Goal: Navigation & Orientation: Find specific page/section

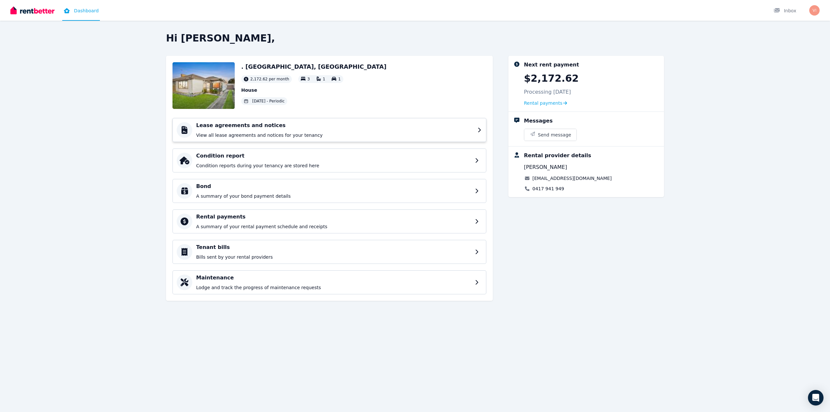
click at [227, 133] on p "View all lease agreements and notices for your tenancy" at bounding box center [334, 135] width 277 height 6
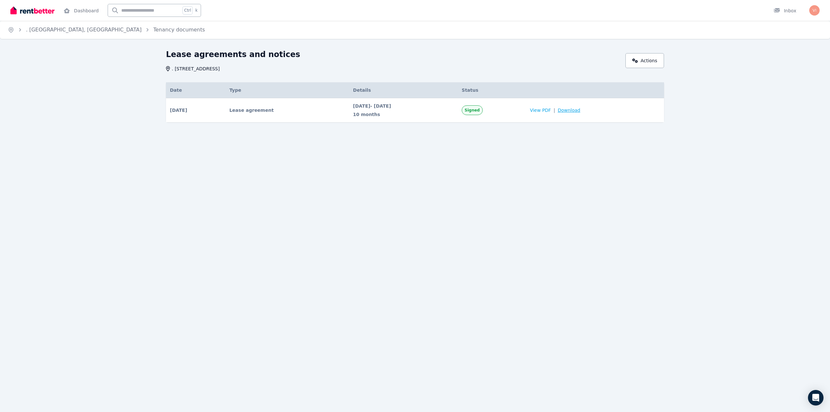
click at [573, 110] on span "Download" at bounding box center [568, 110] width 23 height 6
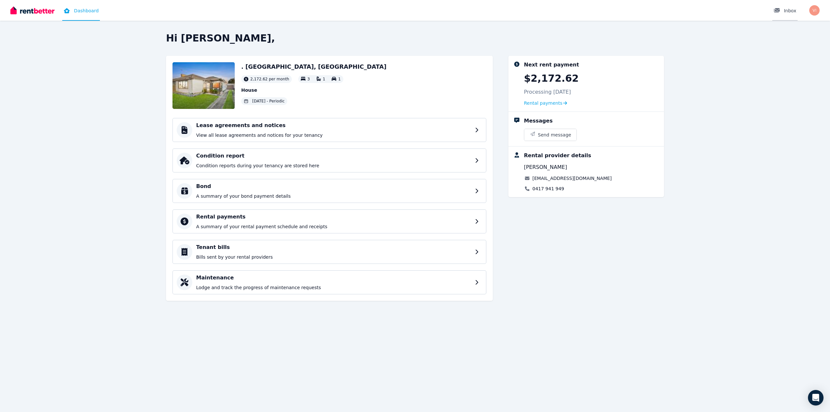
click at [783, 12] on div at bounding box center [778, 10] width 10 height 6
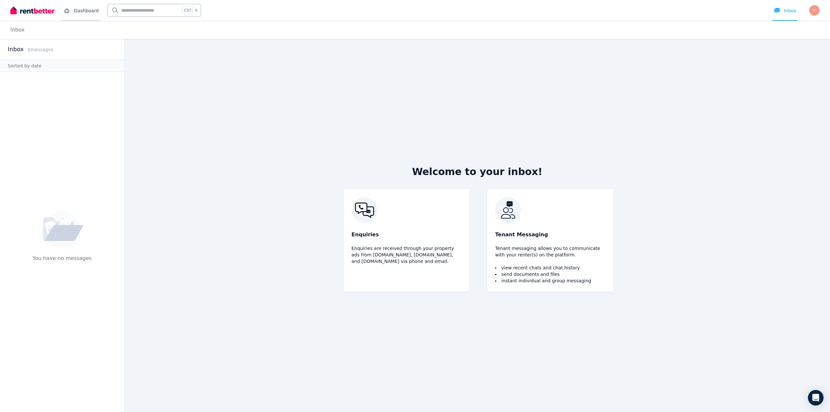
click at [78, 6] on link "Dashboard" at bounding box center [81, 10] width 38 height 21
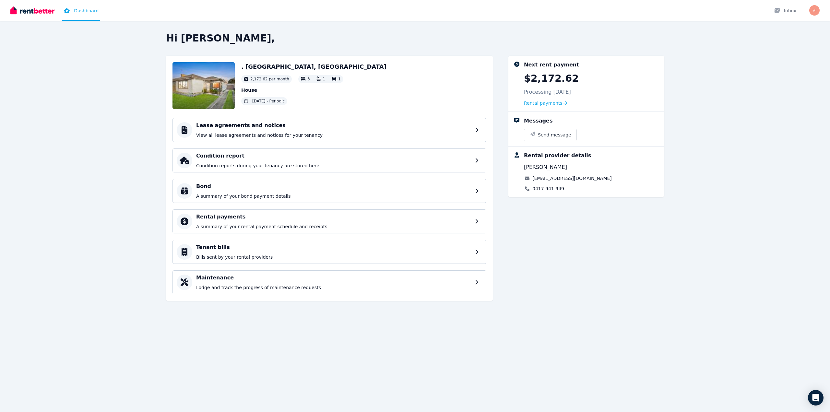
click at [39, 9] on img at bounding box center [32, 11] width 44 height 10
click at [817, 9] on img "button" at bounding box center [814, 10] width 10 height 10
click at [779, 15] on link "Inbox" at bounding box center [784, 10] width 25 height 21
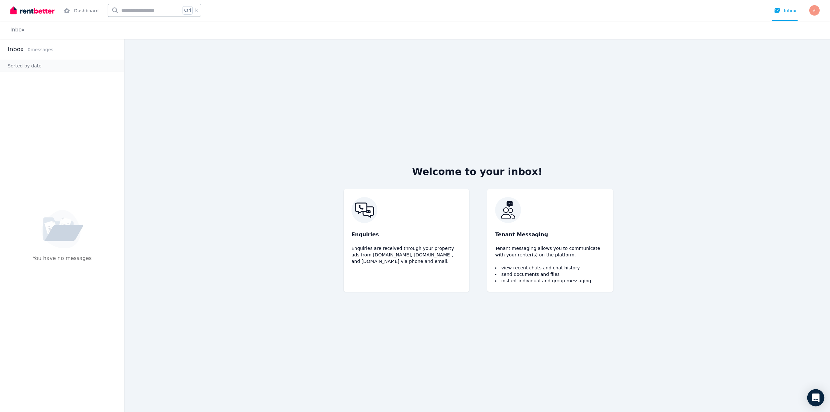
click at [816, 404] on div "Open Intercom Messenger" at bounding box center [815, 397] width 17 height 17
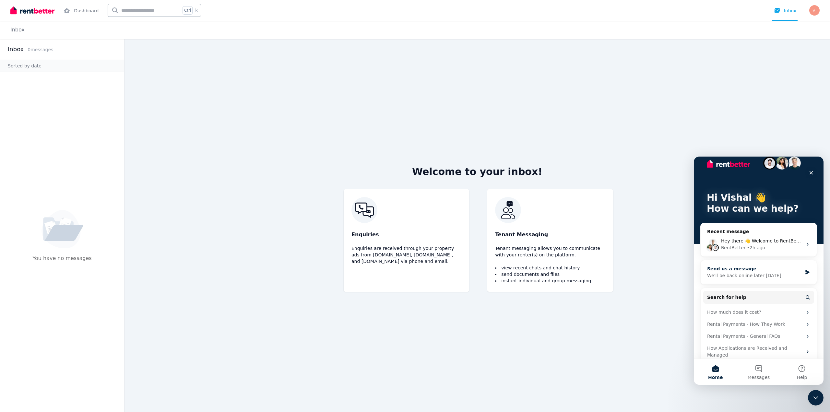
scroll to position [12, 0]
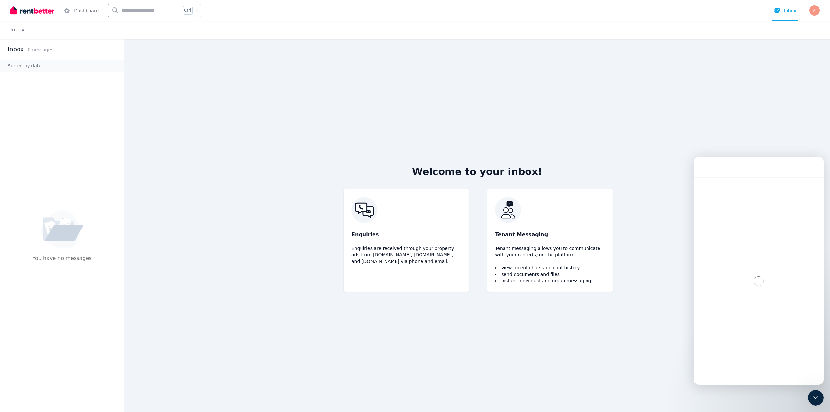
scroll to position [0, 0]
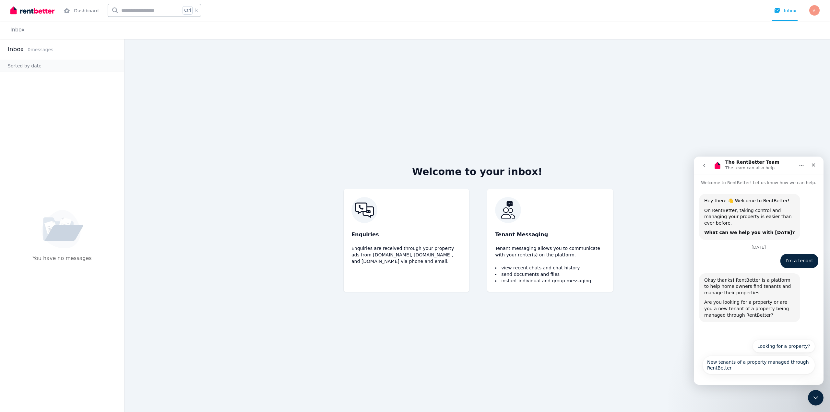
click at [689, 350] on main "Welcome to your inbox! Enquiries Enquiries are received through your property a…" at bounding box center [476, 225] width 705 height 373
click at [18, 31] on link "Inbox" at bounding box center [17, 30] width 14 height 6
click at [38, 7] on img at bounding box center [32, 11] width 44 height 10
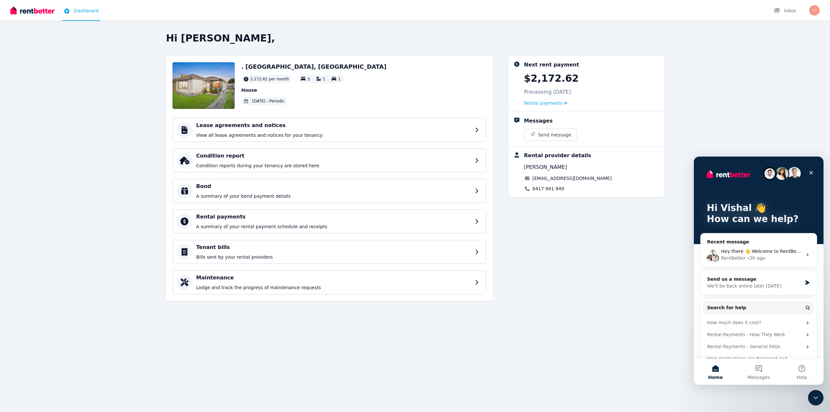
click at [45, 13] on img at bounding box center [32, 11] width 44 height 10
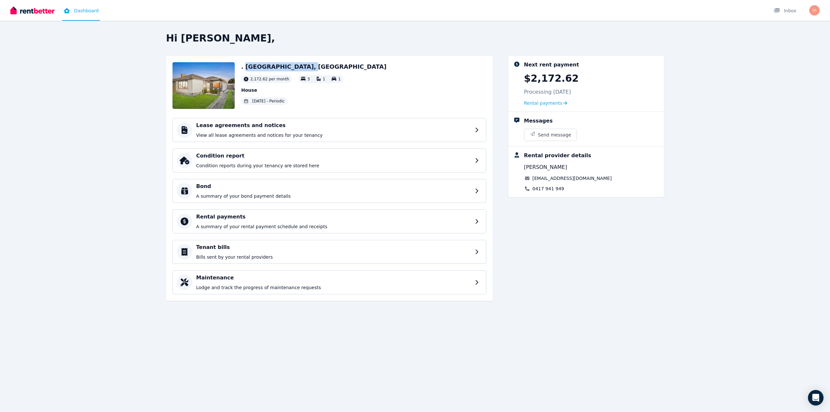
drag, startPoint x: 244, startPoint y: 66, endPoint x: 306, endPoint y: 67, distance: 61.6
click at [306, 67] on h2 ". [GEOGRAPHIC_DATA], [GEOGRAPHIC_DATA]" at bounding box center [313, 66] width 145 height 9
copy h2 "Summit Ave, Belmont"
